Goal: Task Accomplishment & Management: Use online tool/utility

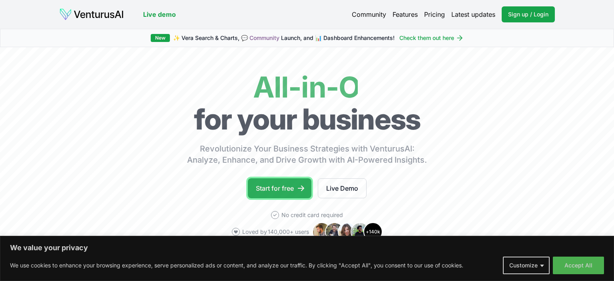
click at [287, 189] on link "Start for free" at bounding box center [280, 188] width 64 height 20
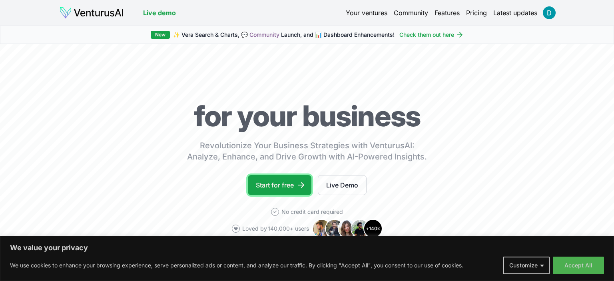
click at [284, 182] on link "Start for free" at bounding box center [280, 185] width 64 height 20
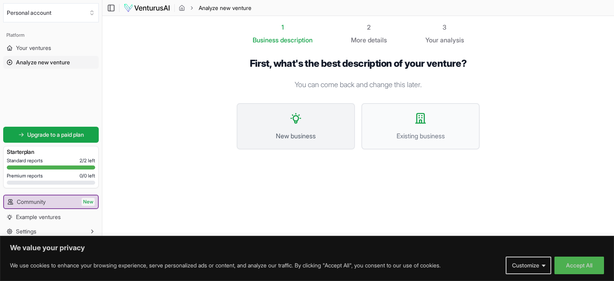
click at [300, 114] on icon at bounding box center [295, 118] width 13 height 13
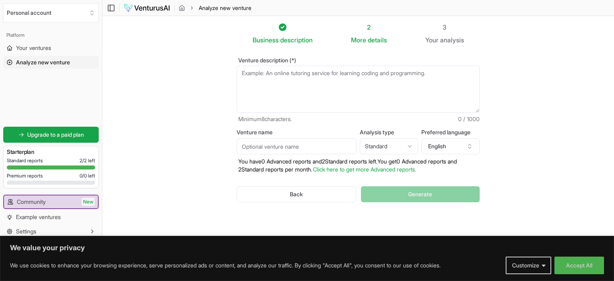
click at [301, 76] on textarea "Venture description (*)" at bounding box center [358, 89] width 243 height 47
click at [575, 269] on button "Accept All" at bounding box center [579, 266] width 50 height 18
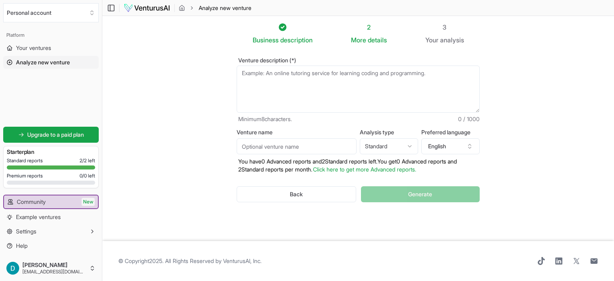
click at [286, 76] on textarea "Venture description (*)" at bounding box center [358, 89] width 243 height 47
paste textarea "is buidling ai-powered diary app that based on user input will generate short n…"
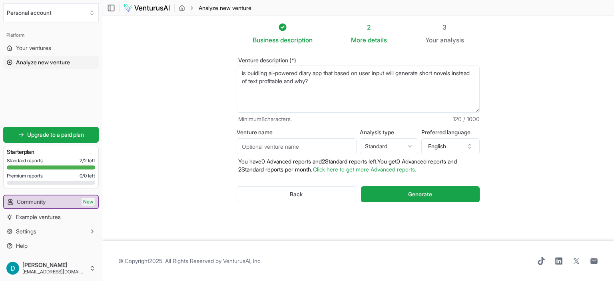
type textarea "is buidling ai-powered diary app that based on user input will generate short n…"
click at [309, 158] on p "You have 0 Advanced reports and 2 Standard reports left. Y ou get 0 Advanced re…" at bounding box center [358, 165] width 243 height 16
click at [399, 140] on html "We value your privacy We use cookies to enhance your browsing experience, serve…" at bounding box center [307, 140] width 614 height 281
select select "advanced"
click at [438, 150] on button "English" at bounding box center [450, 146] width 58 height 16
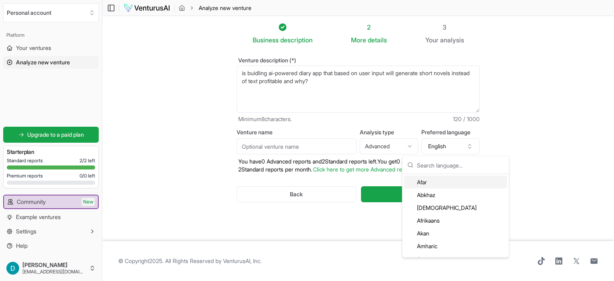
click at [325, 149] on input "Venture name" at bounding box center [297, 146] width 120 height 16
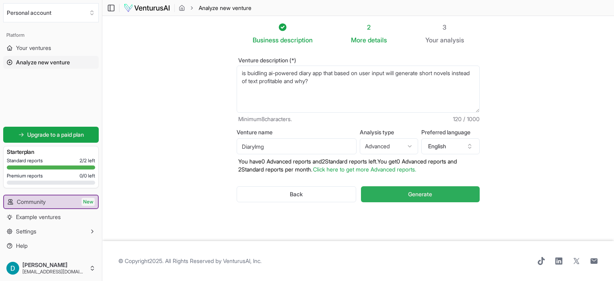
type input "DiaryImg"
click at [400, 193] on button "Generate" at bounding box center [420, 194] width 119 height 16
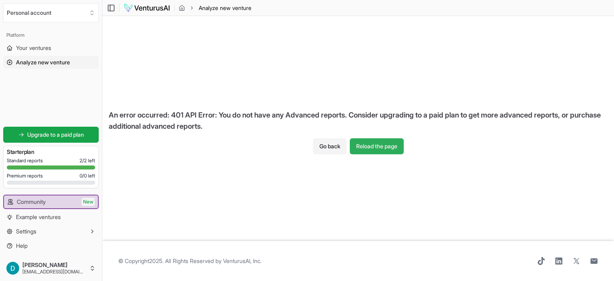
click at [380, 145] on button "Reload the page" at bounding box center [377, 146] width 54 height 16
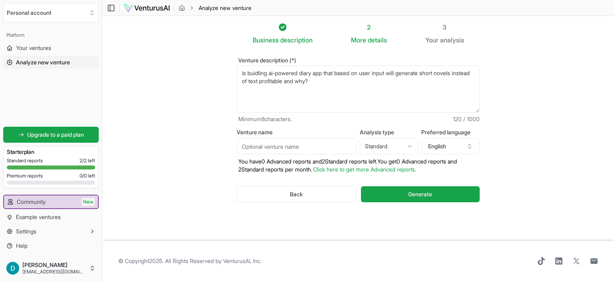
click at [400, 143] on html "We value your privacy We use cookies to enhance your browsing experience, serve…" at bounding box center [307, 140] width 614 height 281
click at [324, 135] on html "We value your privacy We use cookies to enhance your browsing experience, serve…" at bounding box center [307, 140] width 614 height 281
click at [341, 81] on textarea "is buidling ai-powered diary app that based on user input will generate short n…" at bounding box center [358, 89] width 243 height 47
click at [436, 194] on button "Generate" at bounding box center [420, 194] width 119 height 16
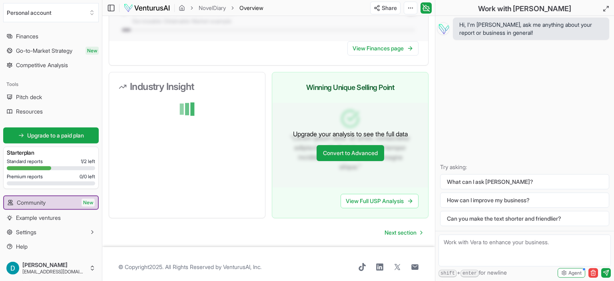
scroll to position [755, 0]
